Goal: Information Seeking & Learning: Check status

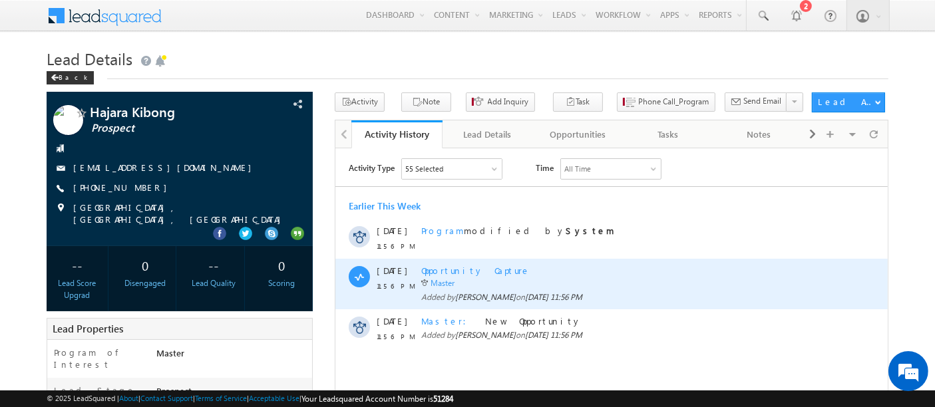
click at [818, 279] on div "Master" at bounding box center [622, 282] width 404 height 13
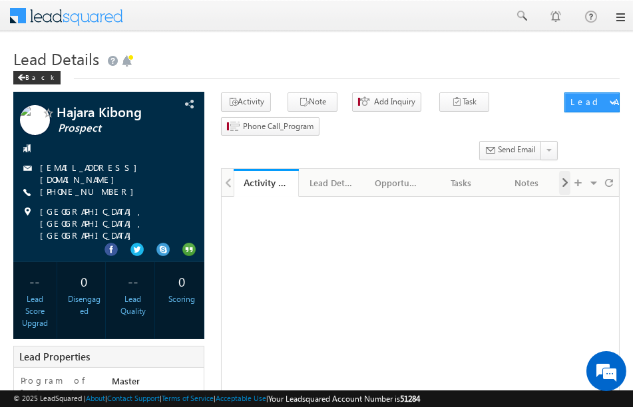
click at [566, 186] on span at bounding box center [565, 183] width 8 height 24
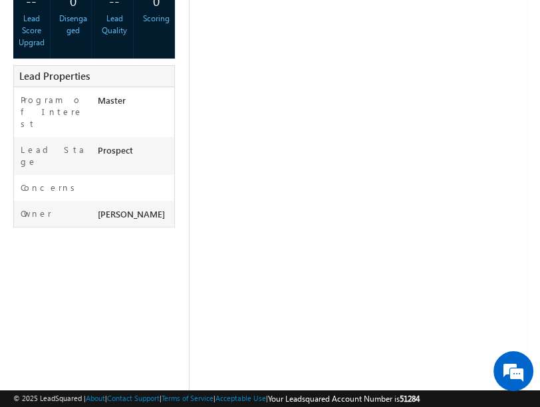
scroll to position [204, 0]
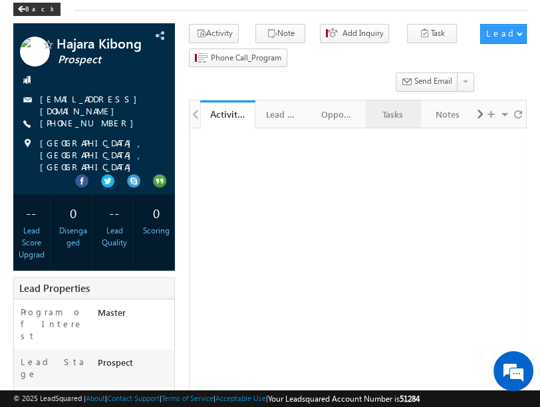
scroll to position [69, 0]
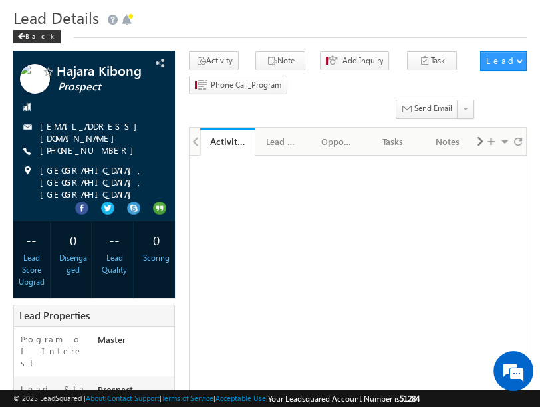
scroll to position [1, 0]
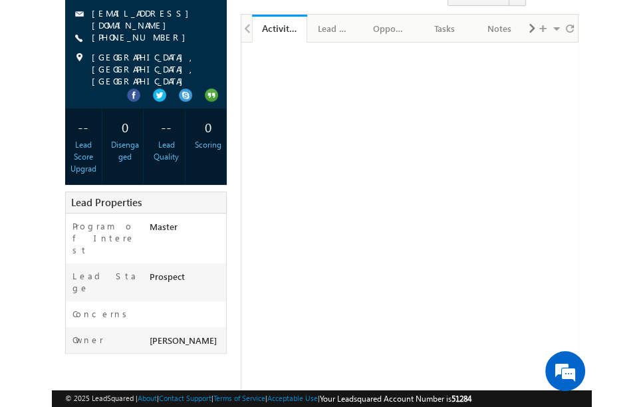
scroll to position [156, 0]
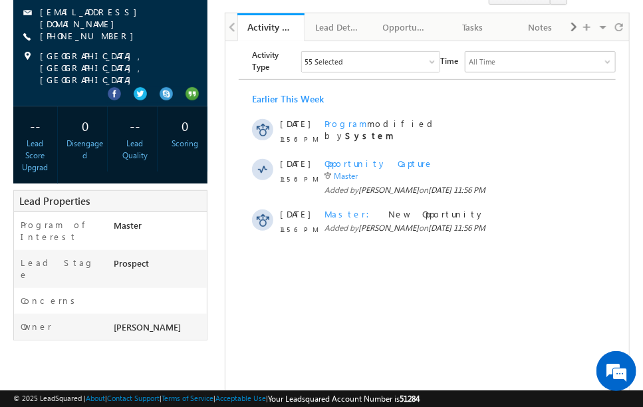
drag, startPoint x: 876, startPoint y: 138, endPoint x: 626, endPoint y: 100, distance: 253.0
click at [626, 100] on body "Activity Type 55 Selected Select All Sales Activities 1 Sales Activity Opportun…" at bounding box center [427, 146] width 404 height 204
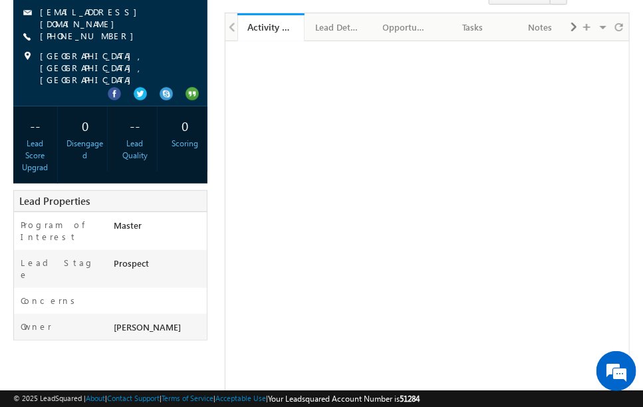
scroll to position [361, 0]
